Goal: Task Accomplishment & Management: Use online tool/utility

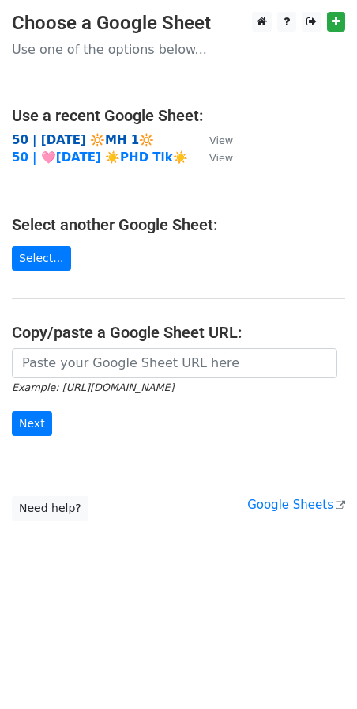
click at [52, 144] on strong "50 | [DATE] 🔆MH 1🔆" at bounding box center [83, 140] width 142 height 14
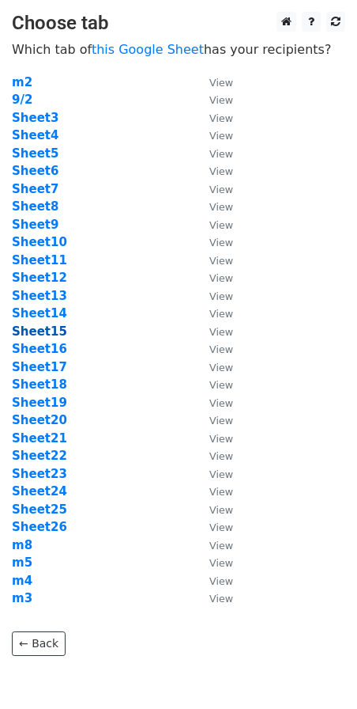
click at [40, 332] on strong "Sheet15" at bounding box center [39, 331] width 55 height 14
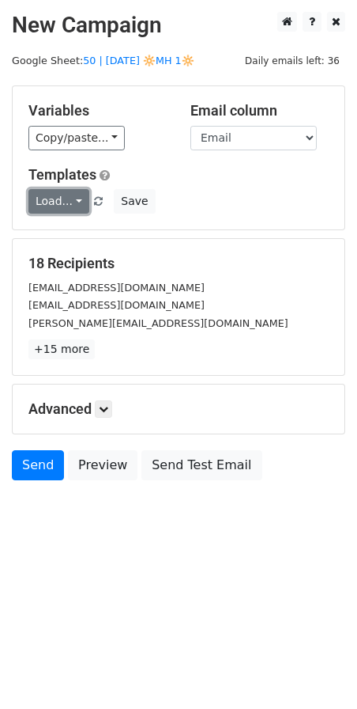
click at [62, 201] on link "Load..." at bounding box center [58, 201] width 61 height 25
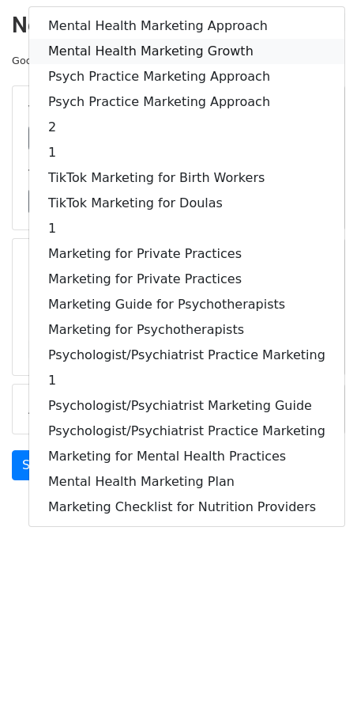
click at [118, 45] on link "Mental Health Marketing Growth" at bounding box center [187, 51] width 316 height 25
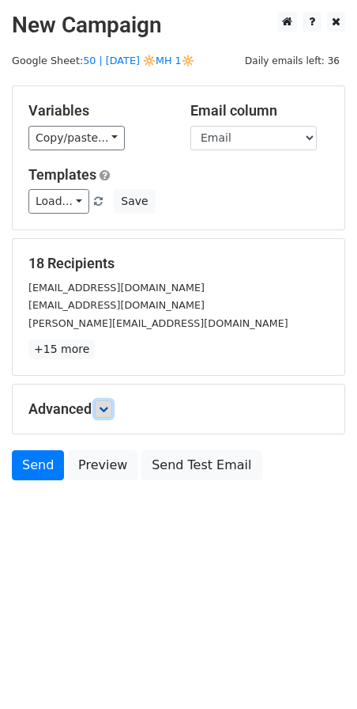
click at [100, 406] on link at bounding box center [103, 408] width 17 height 17
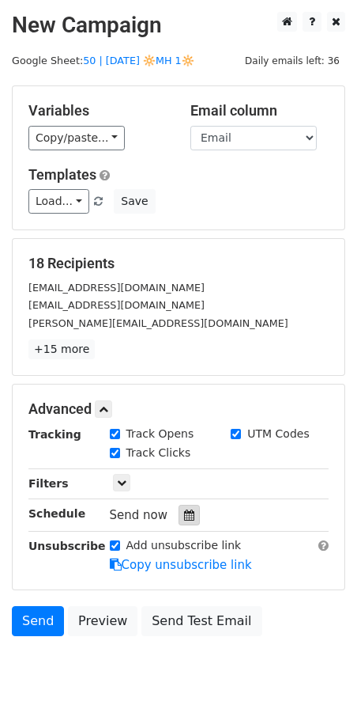
click at [186, 516] on icon at bounding box center [189, 514] width 10 height 11
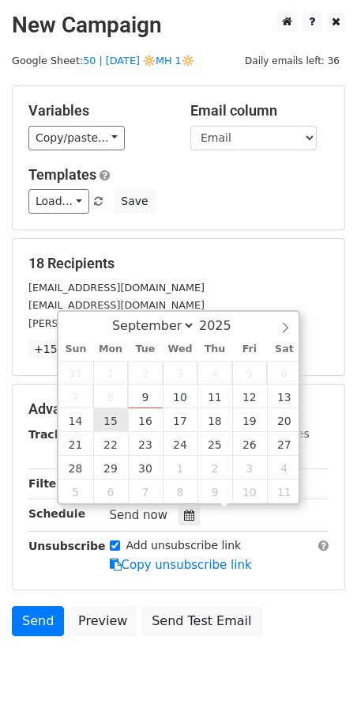
type input "2025-09-15 12:00"
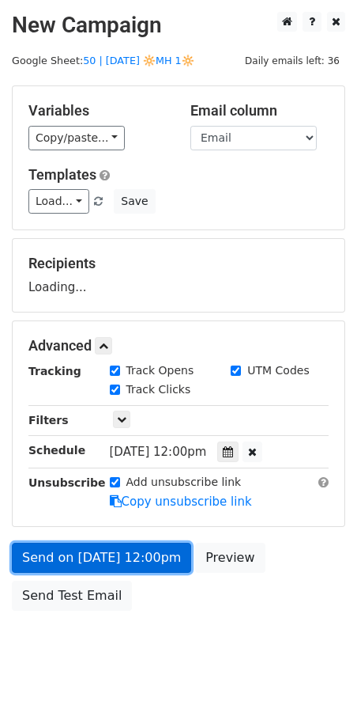
click at [90, 557] on link "Send on Sep 15 at 12:00pm" at bounding box center [102, 557] width 180 height 30
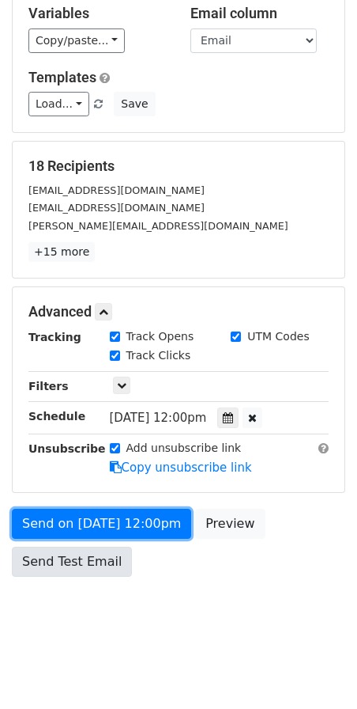
scroll to position [96, 0]
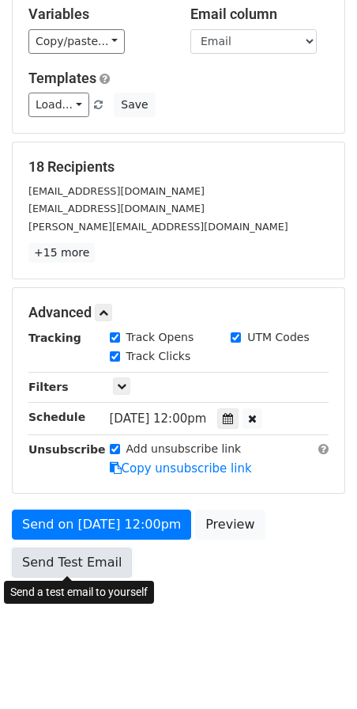
click at [83, 561] on link "Send Test Email" at bounding box center [72, 562] width 120 height 30
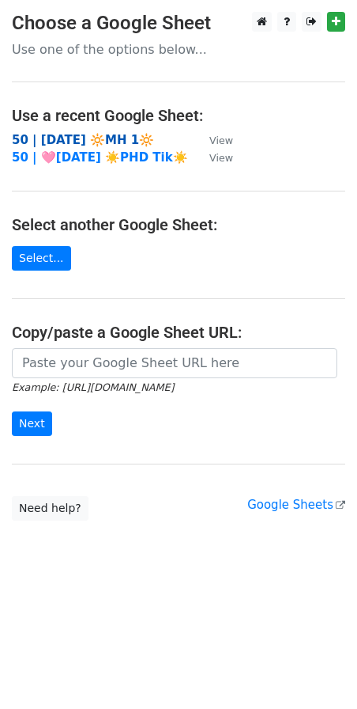
click at [94, 138] on strong "50 | [DATE] 🔆MH 1🔆" at bounding box center [83, 140] width 142 height 14
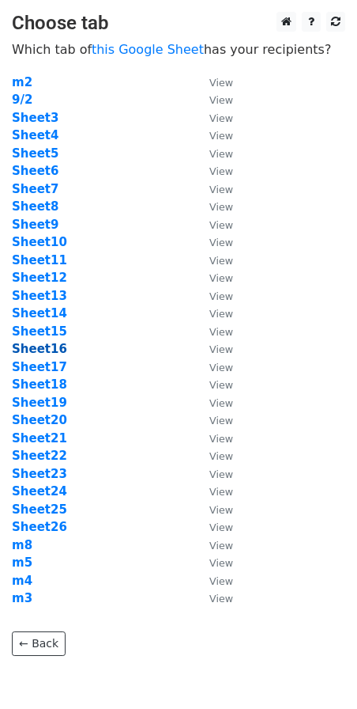
click at [49, 347] on strong "Sheet16" at bounding box center [39, 349] width 55 height 14
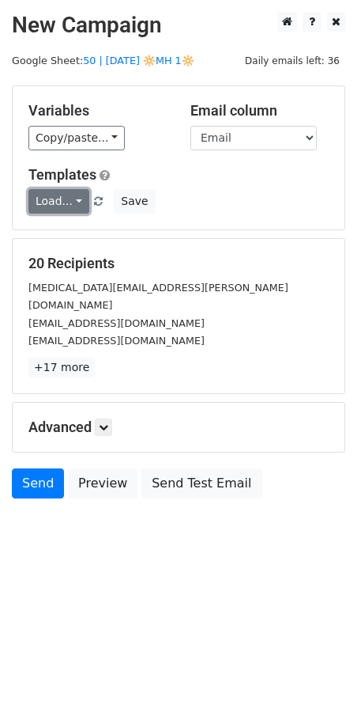
click at [57, 196] on link "Load..." at bounding box center [58, 201] width 61 height 25
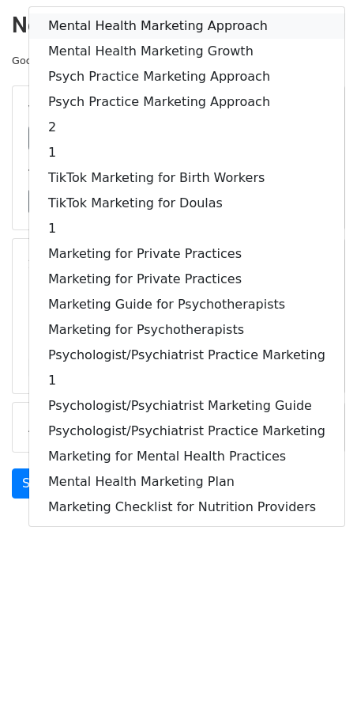
drag, startPoint x: 127, startPoint y: 29, endPoint x: 126, endPoint y: 40, distance: 10.3
click at [127, 29] on link "Mental Health Marketing Approach" at bounding box center [187, 25] width 316 height 25
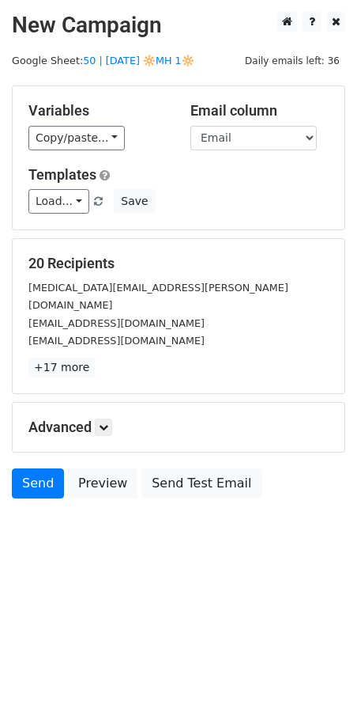
click at [121, 418] on h5 "Advanced" at bounding box center [178, 426] width 300 height 17
drag, startPoint x: 107, startPoint y: 408, endPoint x: 114, endPoint y: 416, distance: 10.6
click at [107, 422] on icon at bounding box center [103, 426] width 9 height 9
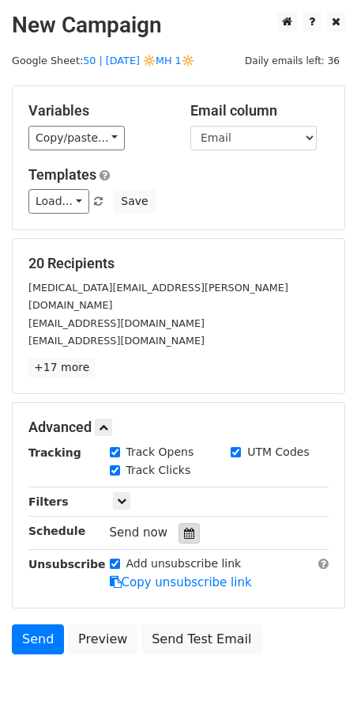
click at [187, 523] on div at bounding box center [189, 533] width 21 height 21
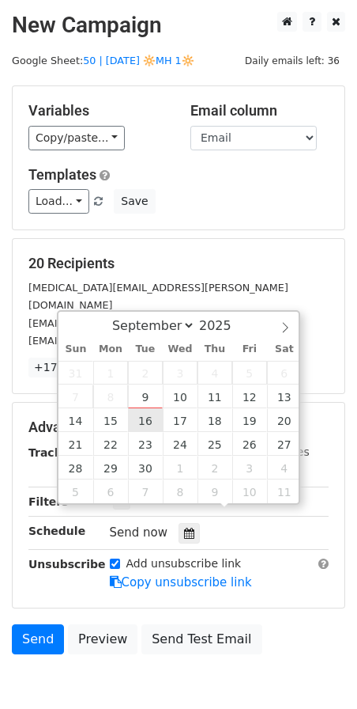
type input "2025-09-16 12:00"
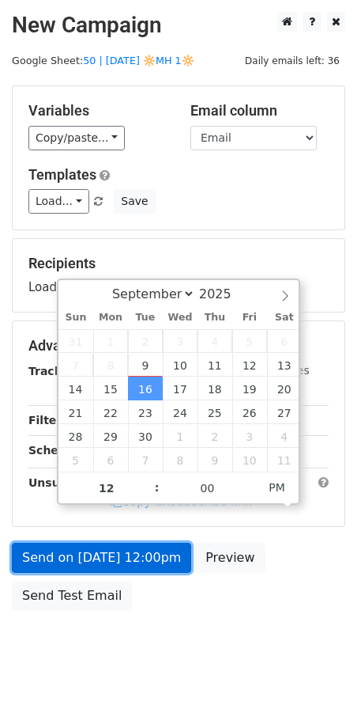
click at [102, 554] on link "Send on Sep 16 at 12:00pm" at bounding box center [102, 557] width 180 height 30
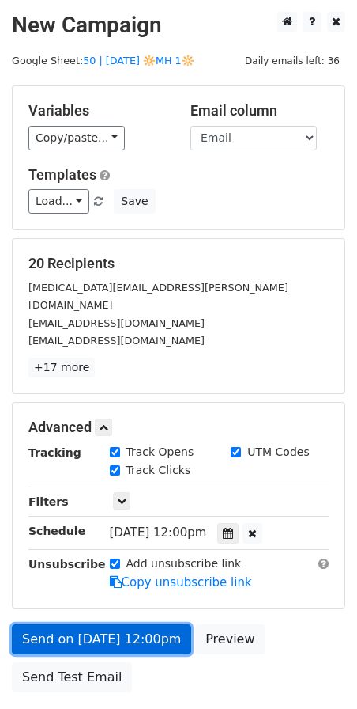
click at [81, 624] on link "Send on Sep 16 at 12:00pm" at bounding box center [102, 639] width 180 height 30
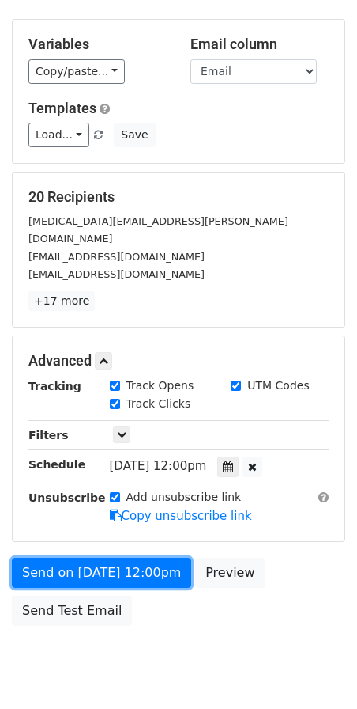
scroll to position [70, 0]
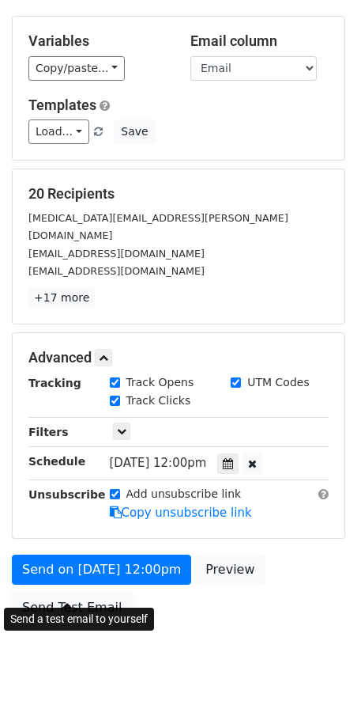
click at [77, 592] on link "Send Test Email" at bounding box center [72, 607] width 120 height 30
